Goal: Information Seeking & Learning: Learn about a topic

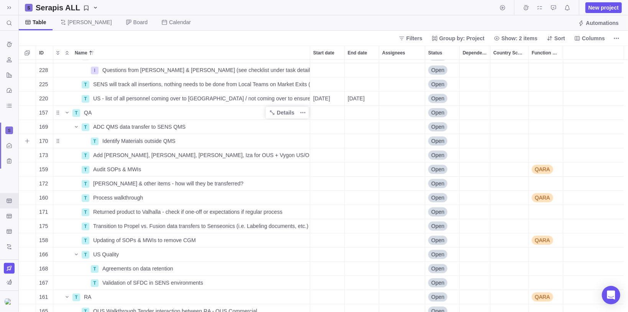
scroll to position [303, 0]
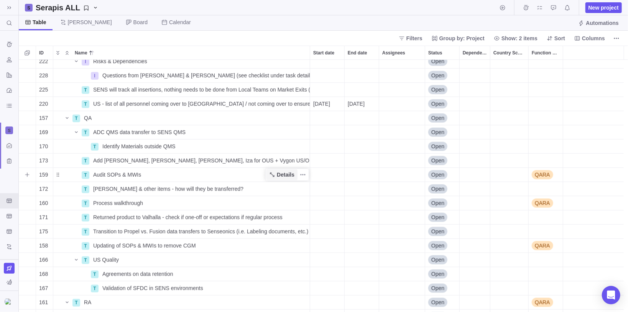
click at [273, 175] on icon "Name" at bounding box center [272, 175] width 6 height 6
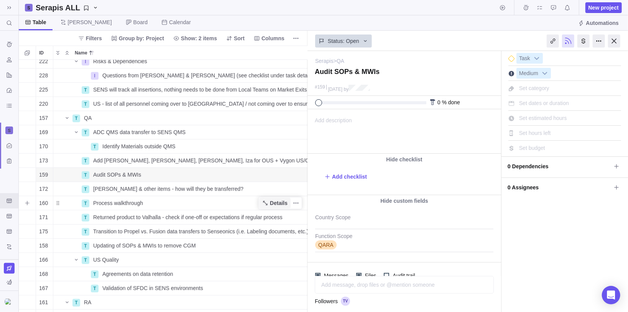
click at [274, 202] on span "Details" at bounding box center [279, 203] width 18 height 8
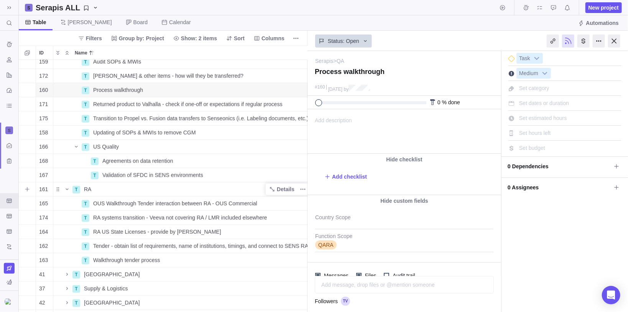
scroll to position [426, 0]
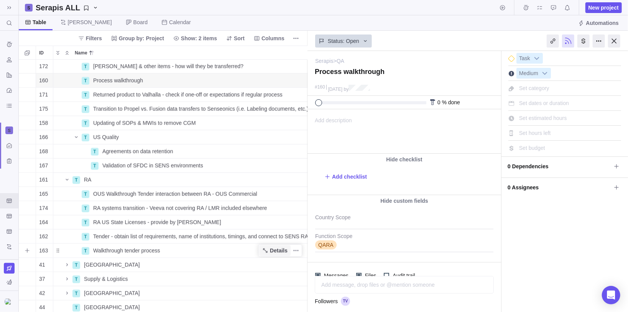
click at [271, 247] on span "Details" at bounding box center [279, 251] width 18 height 8
click at [271, 235] on span "Details" at bounding box center [279, 237] width 18 height 8
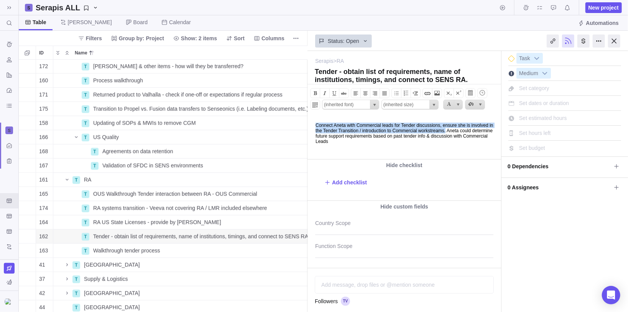
drag, startPoint x: 315, startPoint y: 125, endPoint x: 494, endPoint y: 131, distance: 178.7
click at [493, 131] on body "Connect Aneta with Commercial leads for Tender discussions, ensure she is invol…" at bounding box center [403, 129] width 192 height 29
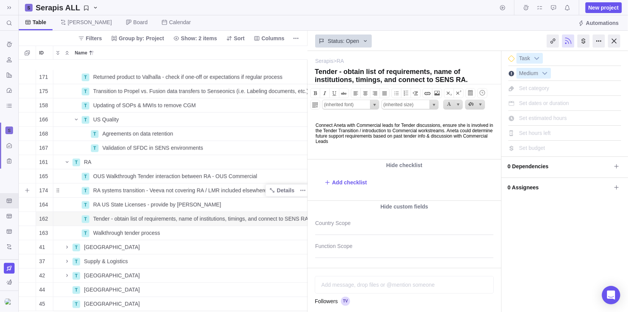
scroll to position [461, 0]
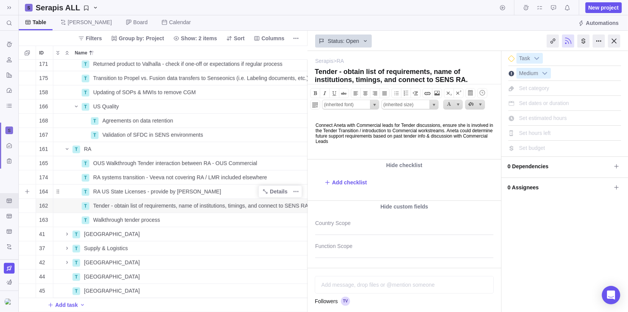
click at [221, 187] on div "RA US State Licenses - provide by [PERSON_NAME]" at bounding box center [200, 192] width 220 height 14
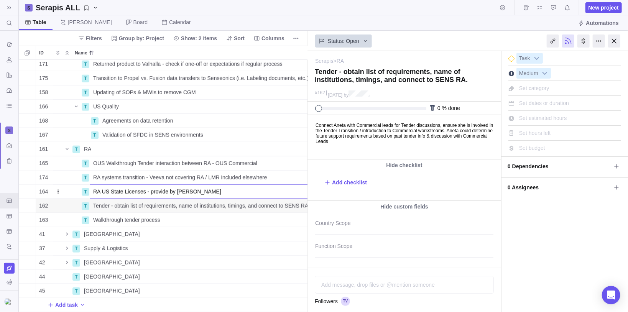
scroll to position [0, 7]
click at [280, 143] on div "171 T Returned product to Valhalla - check if one-off or expectations if regula…" at bounding box center [163, 186] width 289 height 253
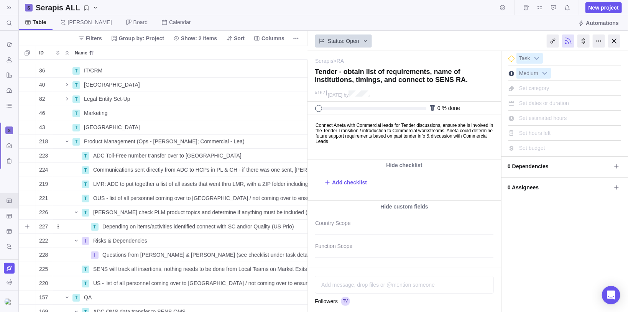
scroll to position [154, 7]
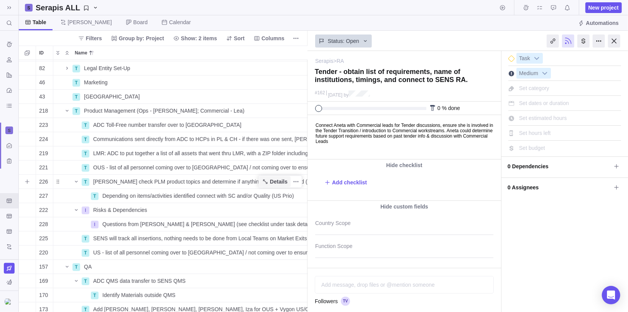
click at [274, 183] on span "Details" at bounding box center [279, 182] width 18 height 8
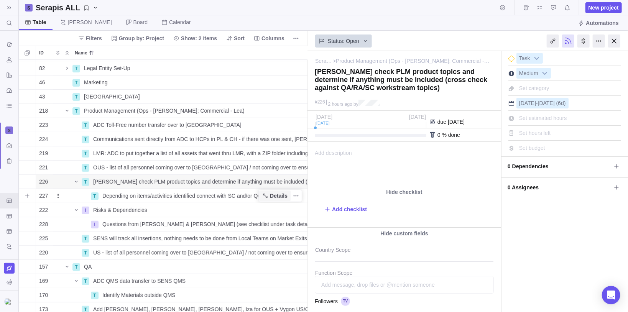
click at [272, 198] on span "Details" at bounding box center [279, 196] width 18 height 8
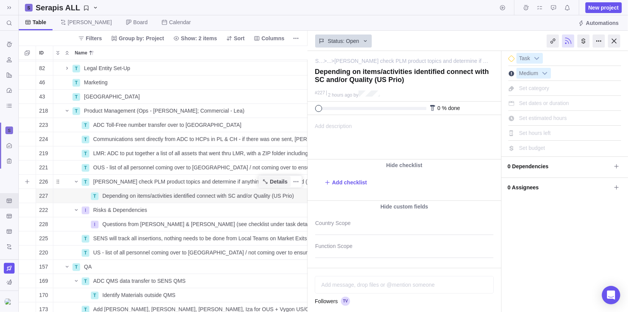
click at [284, 182] on span "Details" at bounding box center [279, 182] width 18 height 8
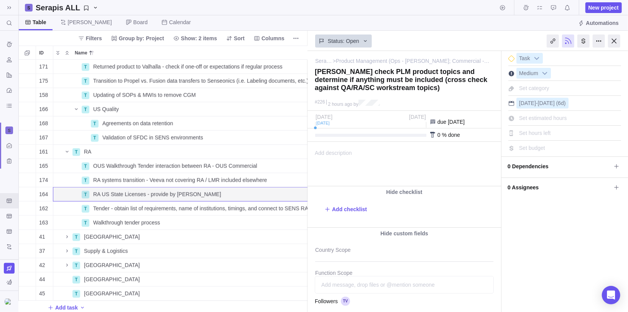
scroll to position [461, 7]
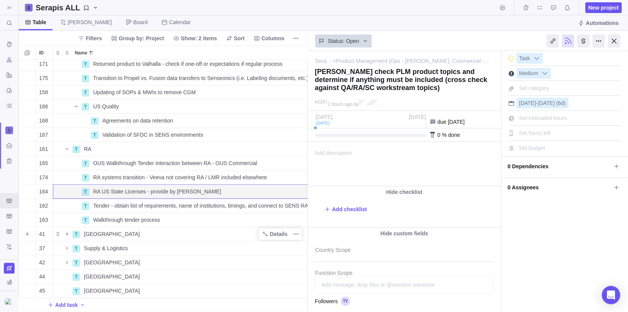
click at [68, 231] on icon "Name" at bounding box center [67, 234] width 6 height 6
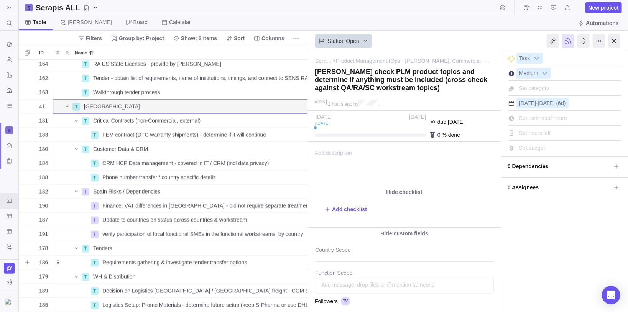
scroll to position [584, 7]
click at [151, 135] on span "FEM contract (DTC warranty shipments) - determine if it will continue" at bounding box center [184, 135] width 164 height 8
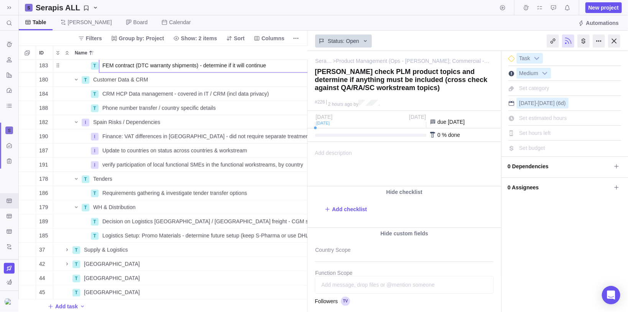
scroll to position [659, 7]
click at [195, 216] on div "183 T FEM contract (DTC warranty shipments) - determine if it will continue Ope…" at bounding box center [163, 186] width 289 height 253
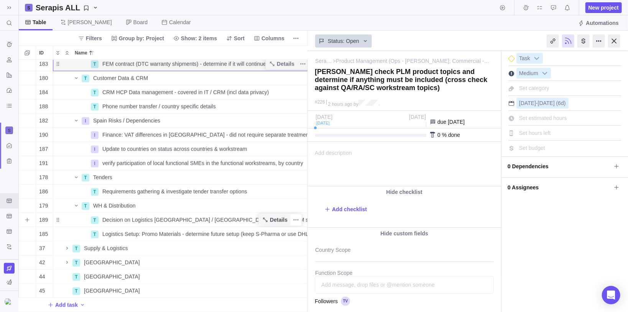
click at [277, 216] on span "Details" at bounding box center [279, 220] width 18 height 8
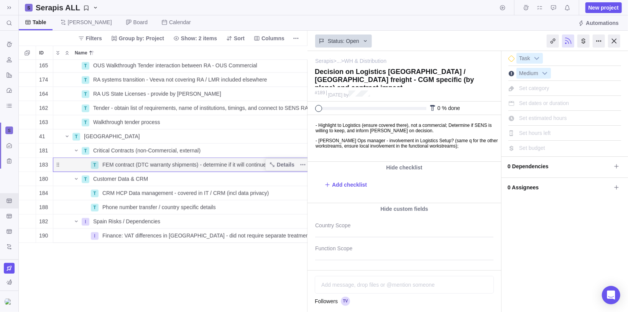
scroll to position [659, 7]
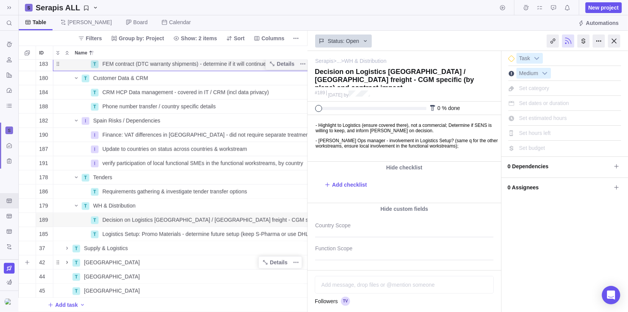
click at [66, 257] on span "Name" at bounding box center [66, 262] width 9 height 11
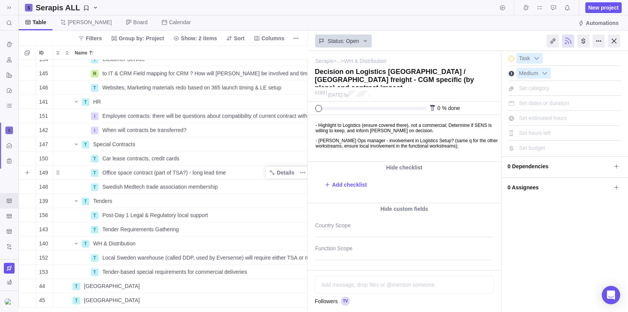
scroll to position [905, 7]
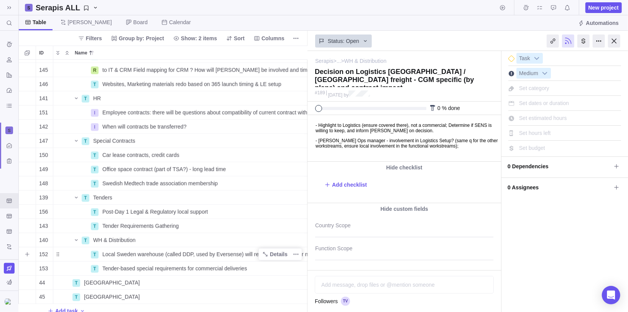
click at [243, 256] on span "Local Sweden warehouse (called DDP, used by Eversense) will require either TSA …" at bounding box center [205, 254] width 207 height 8
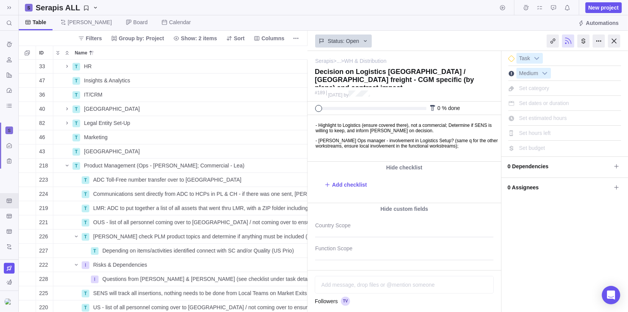
scroll to position [15, 7]
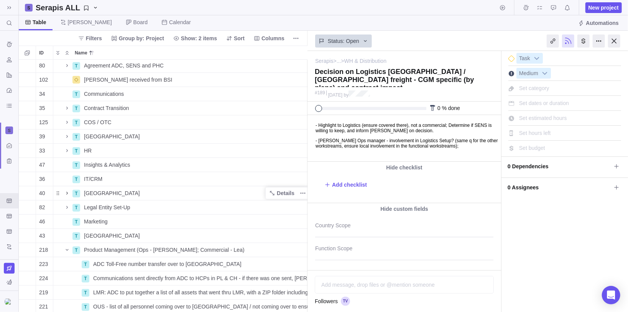
click at [64, 194] on div "152 T Local Sweden warehouse (called DDP, used by Eversense) will require eithe…" at bounding box center [163, 186] width 289 height 253
click at [66, 193] on icon "Name" at bounding box center [67, 193] width 6 height 6
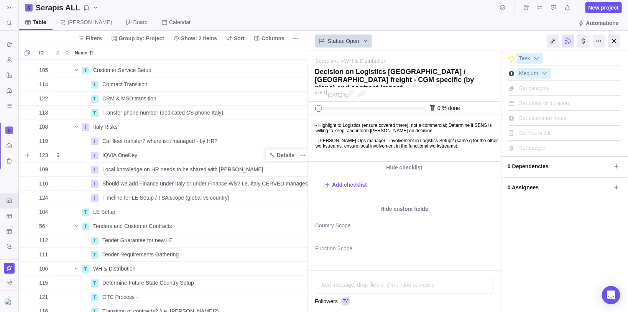
scroll to position [230, 7]
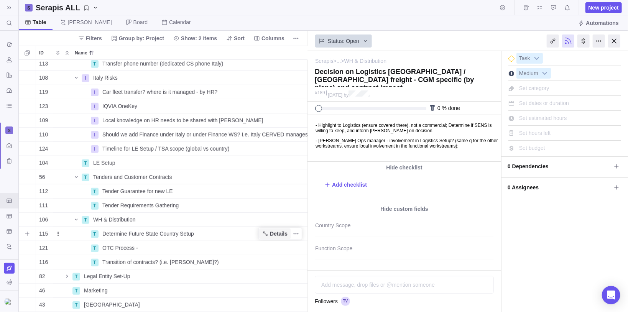
click at [267, 231] on icon "Name" at bounding box center [265, 234] width 6 height 6
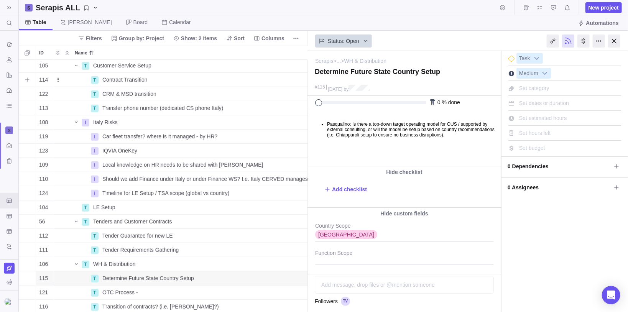
scroll to position [204, 7]
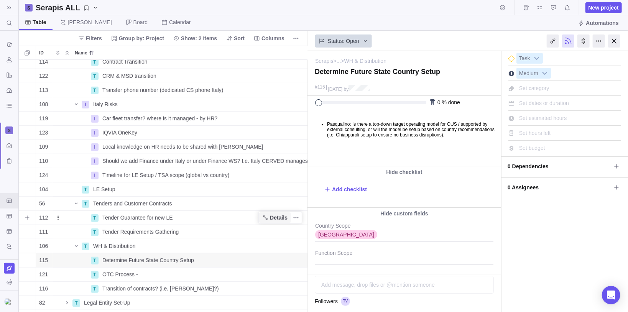
click at [273, 218] on span "Details" at bounding box center [279, 218] width 18 height 8
